Goal: Navigation & Orientation: Find specific page/section

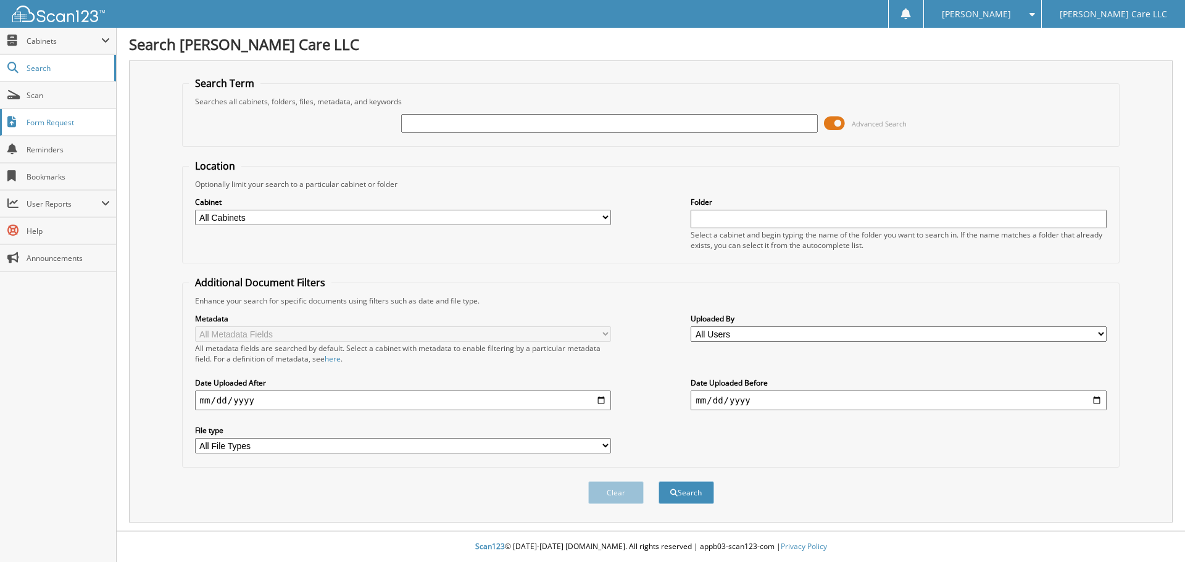
click at [59, 118] on span "Form Request" at bounding box center [68, 122] width 83 height 10
click at [53, 98] on span "Scan" at bounding box center [68, 95] width 83 height 10
click at [61, 44] on span "Cabinets" at bounding box center [64, 41] width 75 height 10
click at [56, 62] on span "My Company" at bounding box center [64, 67] width 91 height 11
click at [43, 146] on span "Reminders" at bounding box center [68, 149] width 83 height 10
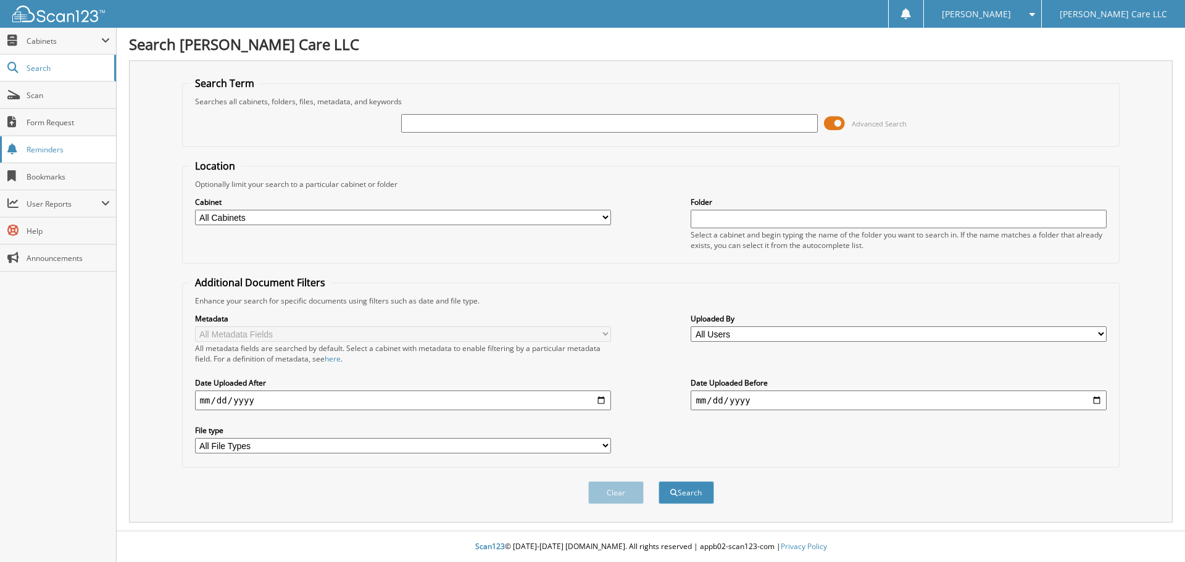
click at [71, 152] on span "Reminders" at bounding box center [68, 149] width 83 height 10
